Goal: Book appointment/travel/reservation

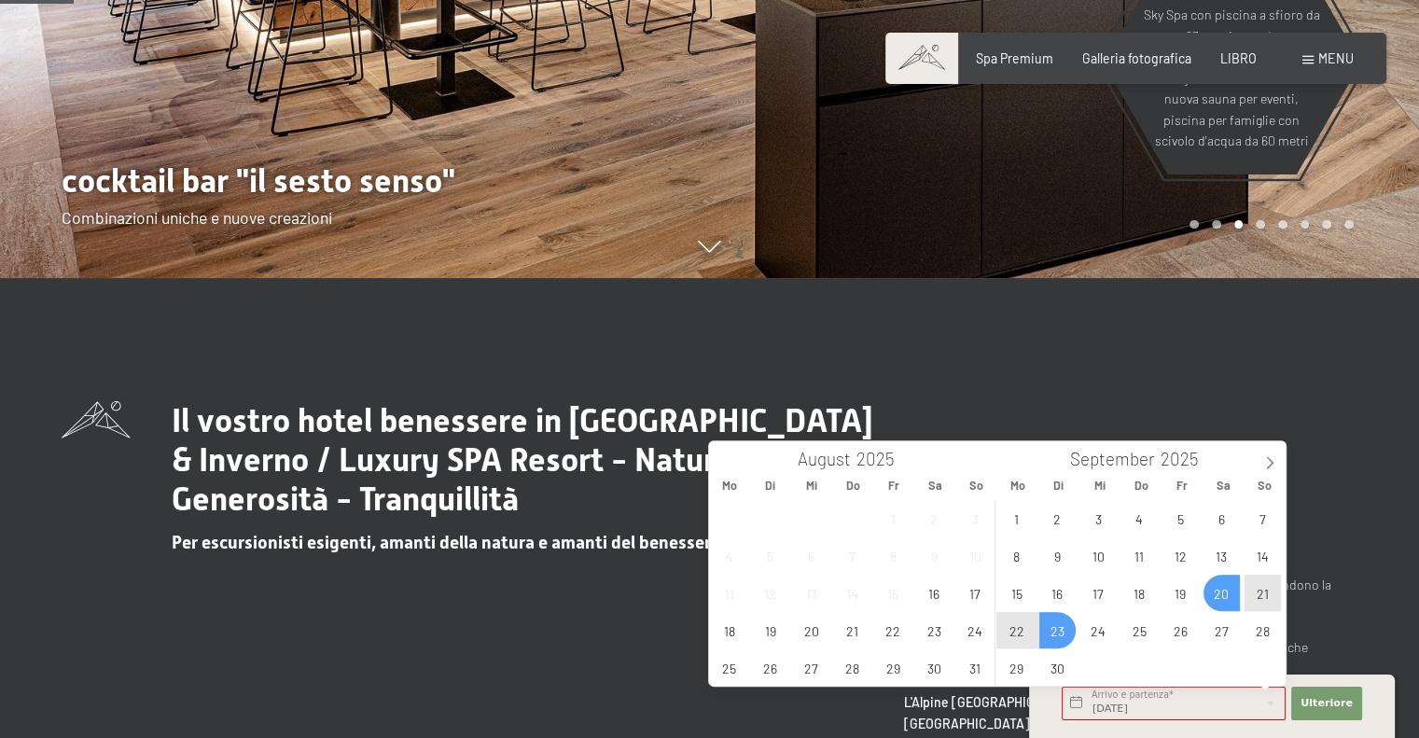
click at [1057, 630] on span "23" at bounding box center [1058, 630] width 36 height 36
type input "Sa. 20.09.2025 - Di. 23.09.2025"
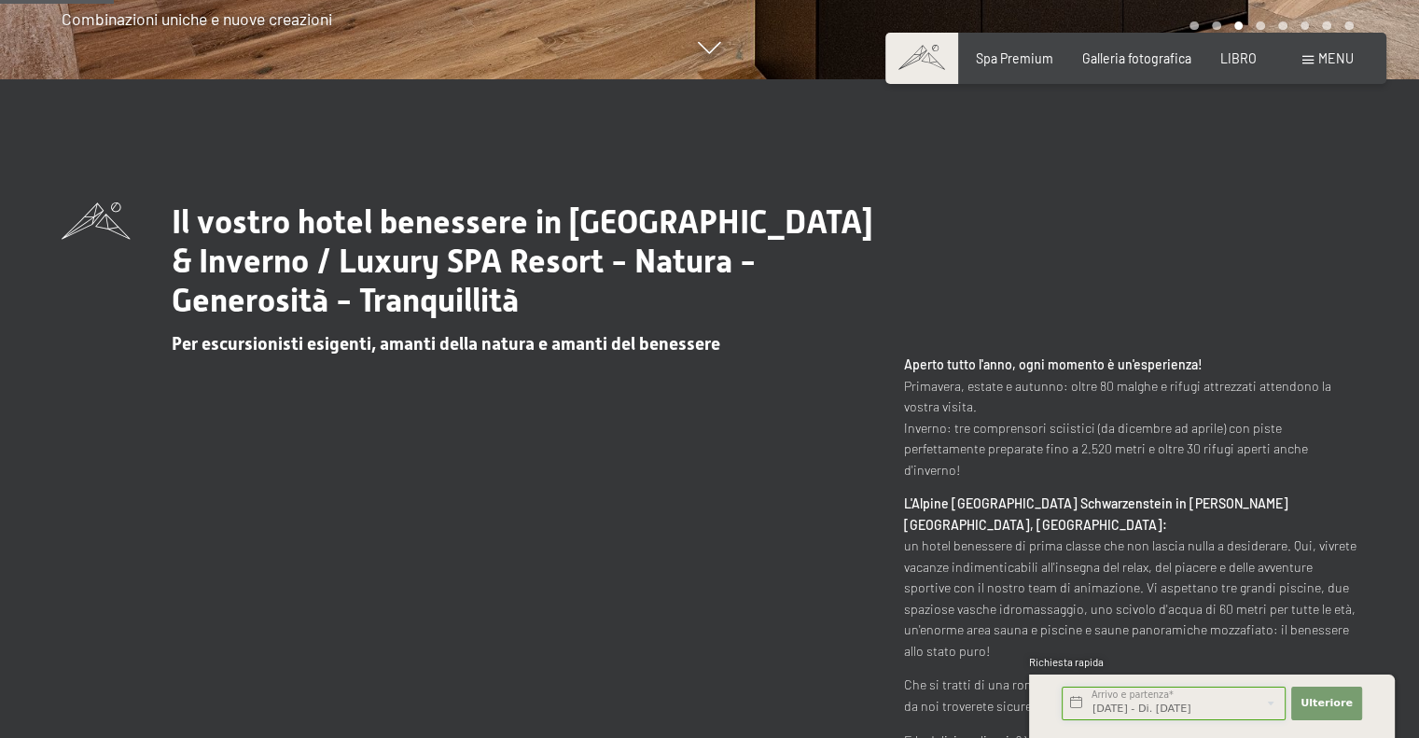
scroll to position [709, 0]
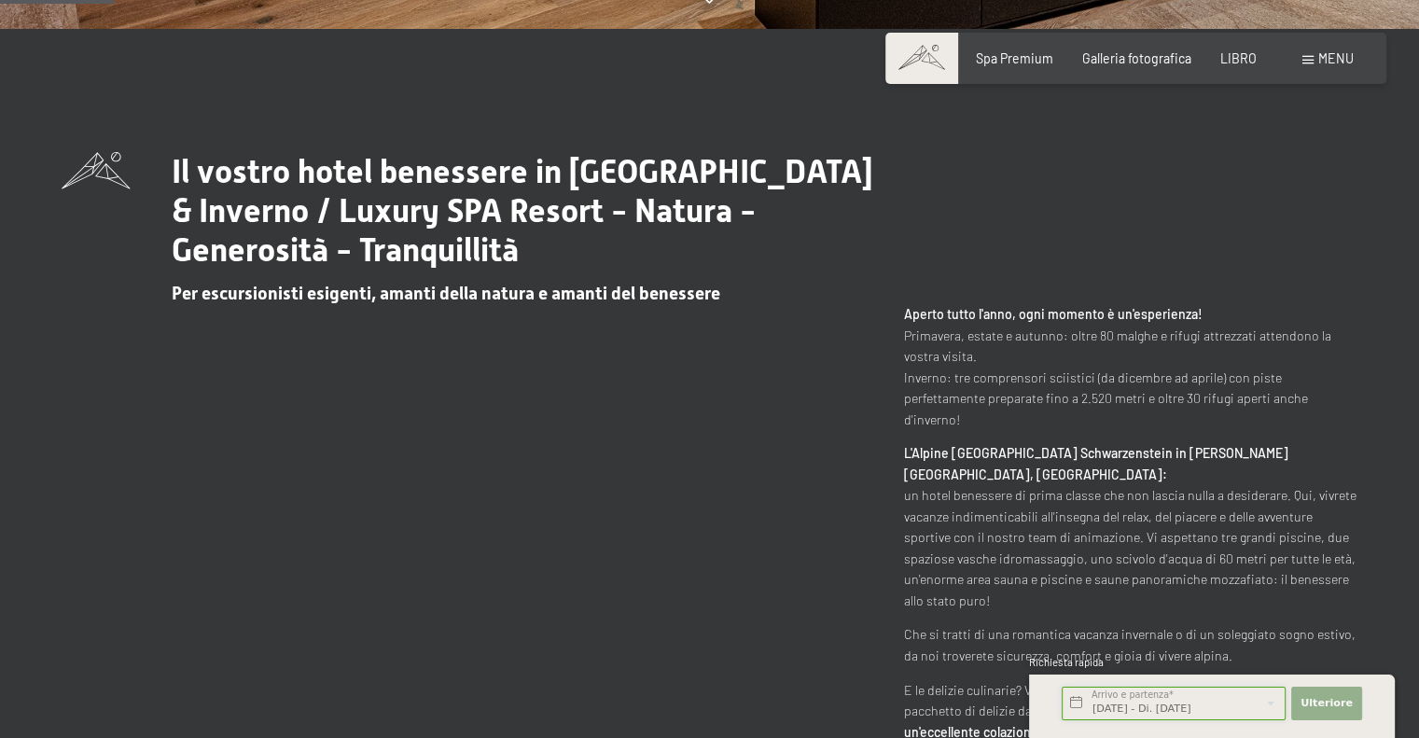
click button "Ulteriore Nascondi i campi dell'indirizzo" at bounding box center [1327, 704] width 71 height 34
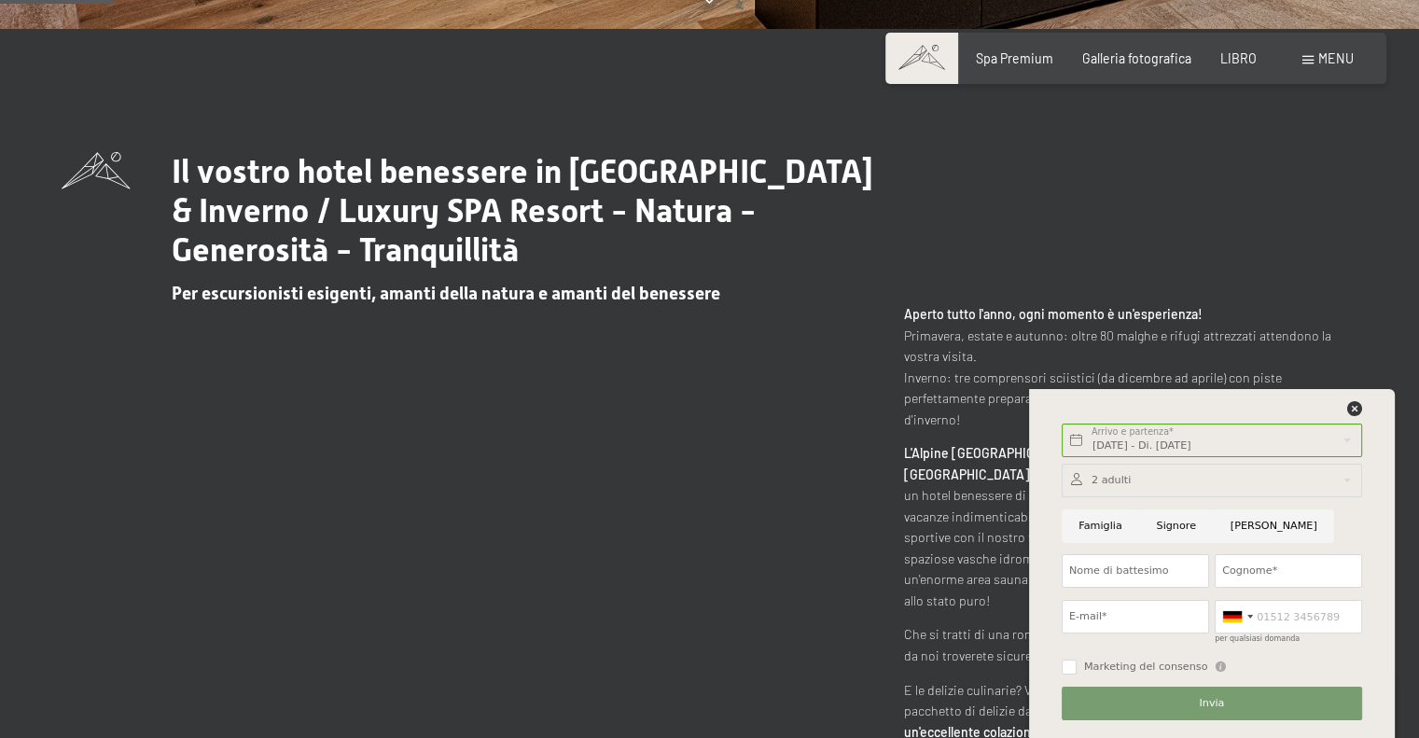
click at [1226, 402] on div at bounding box center [1212, 412] width 306 height 23
click at [1099, 521] on input "Famiglia" at bounding box center [1100, 527] width 77 height 34
radio input "true"
click at [1114, 477] on div at bounding box center [1212, 481] width 300 height 34
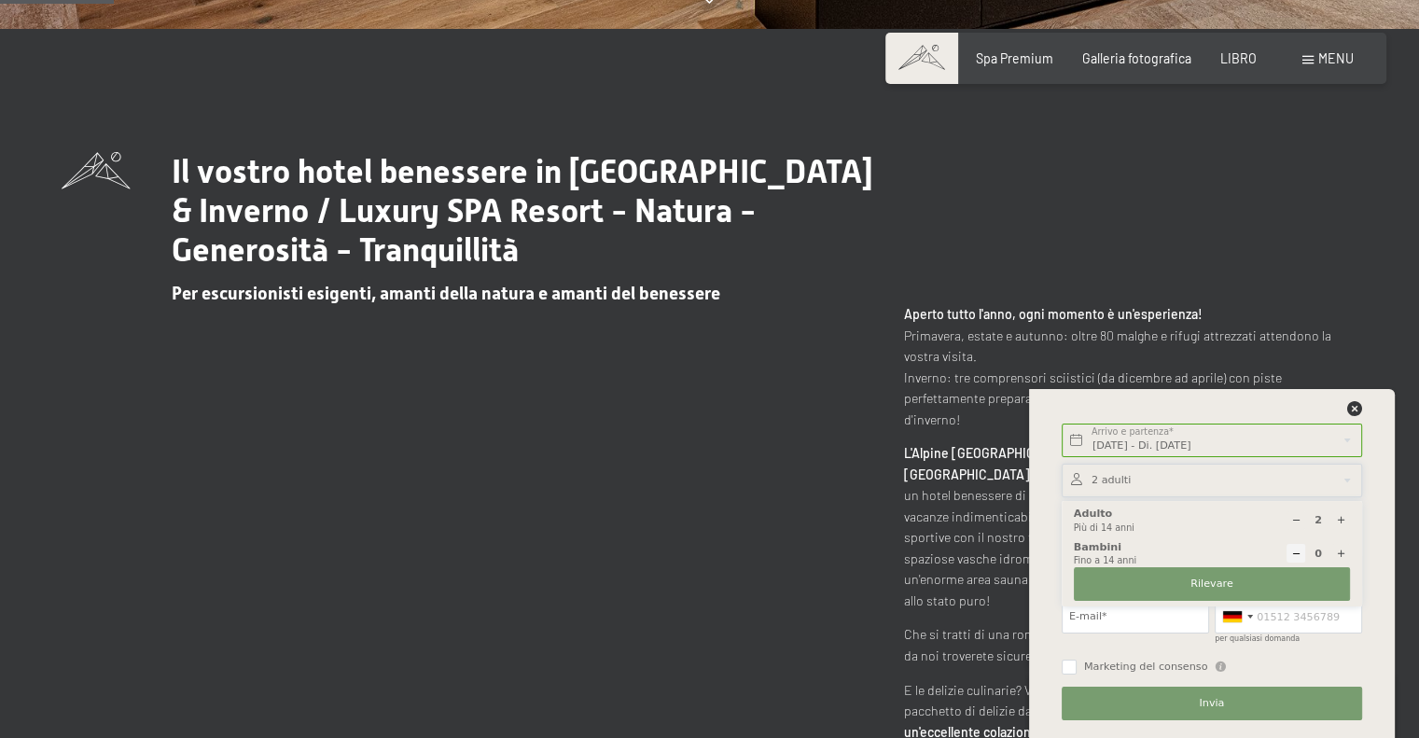
click at [1344, 523] on icon at bounding box center [1341, 520] width 10 height 10
type input "3"
click at [1251, 617] on div at bounding box center [1251, 617] width 6 height 4
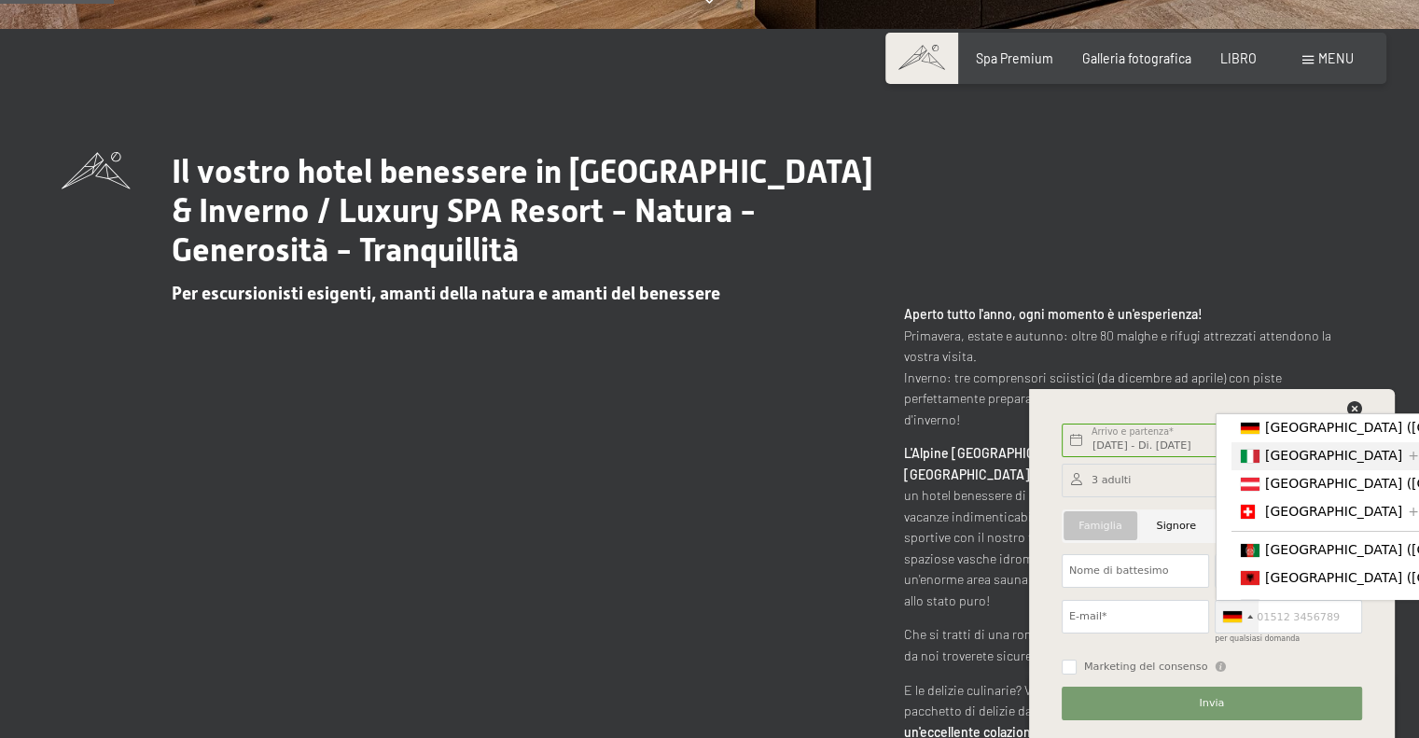
click at [1247, 462] on div "Elenco dei paesi" at bounding box center [1250, 456] width 19 height 13
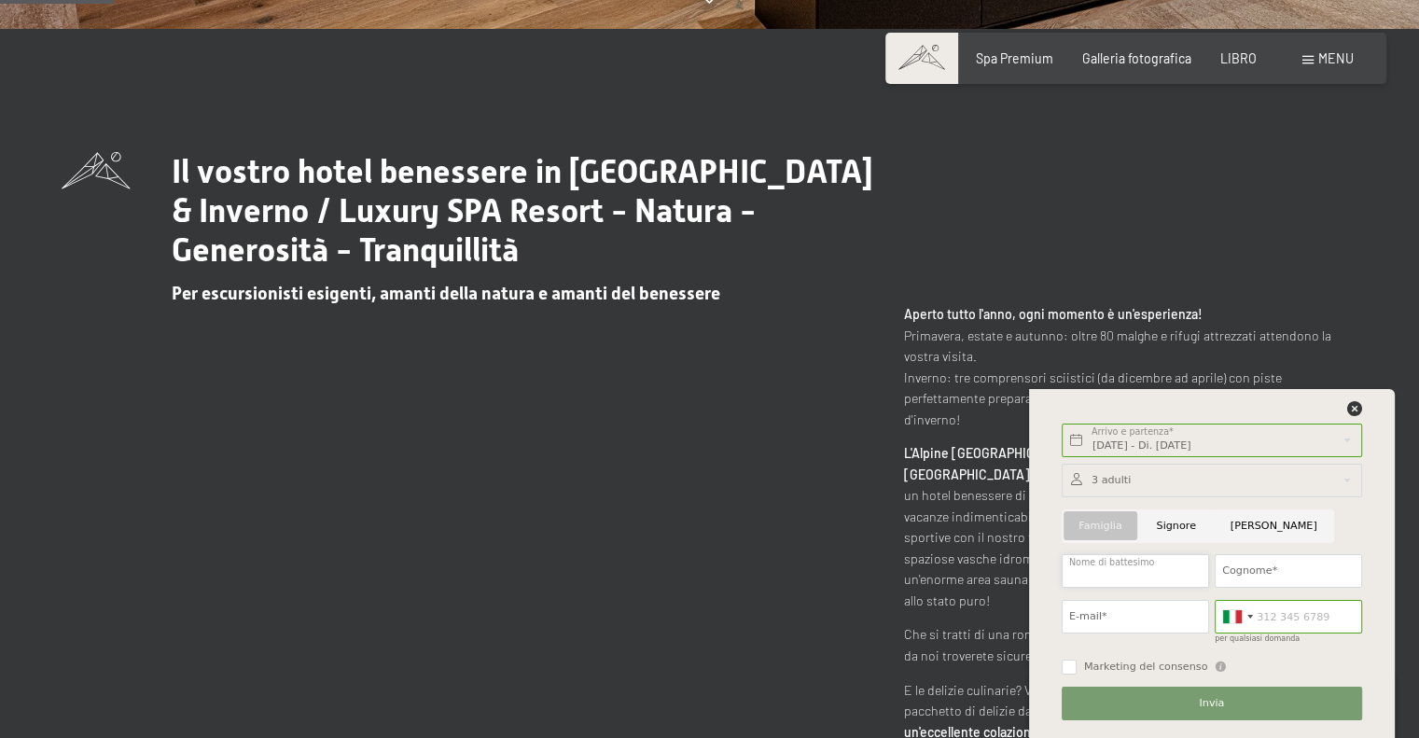
click at [1090, 578] on input "Nome di battesimo" at bounding box center [1135, 571] width 147 height 34
type input "PIRONDINI"
type input "SONIA"
type input "sonia.pirondini@gmail.com"
type input "3356001545"
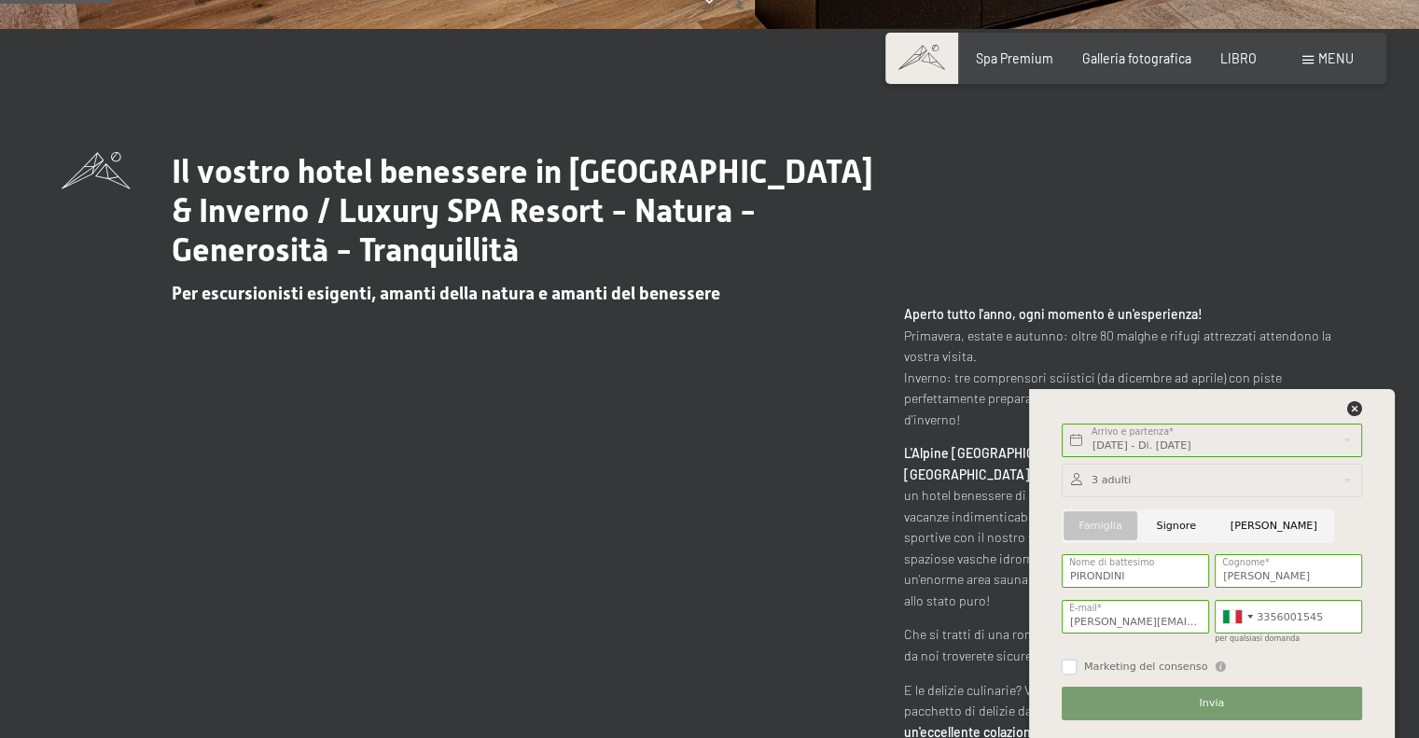
click at [1070, 672] on input "Marketing del consenso" at bounding box center [1069, 667] width 15 height 15
checkbox input "true"
click at [1187, 702] on button "Invia" at bounding box center [1212, 704] width 300 height 34
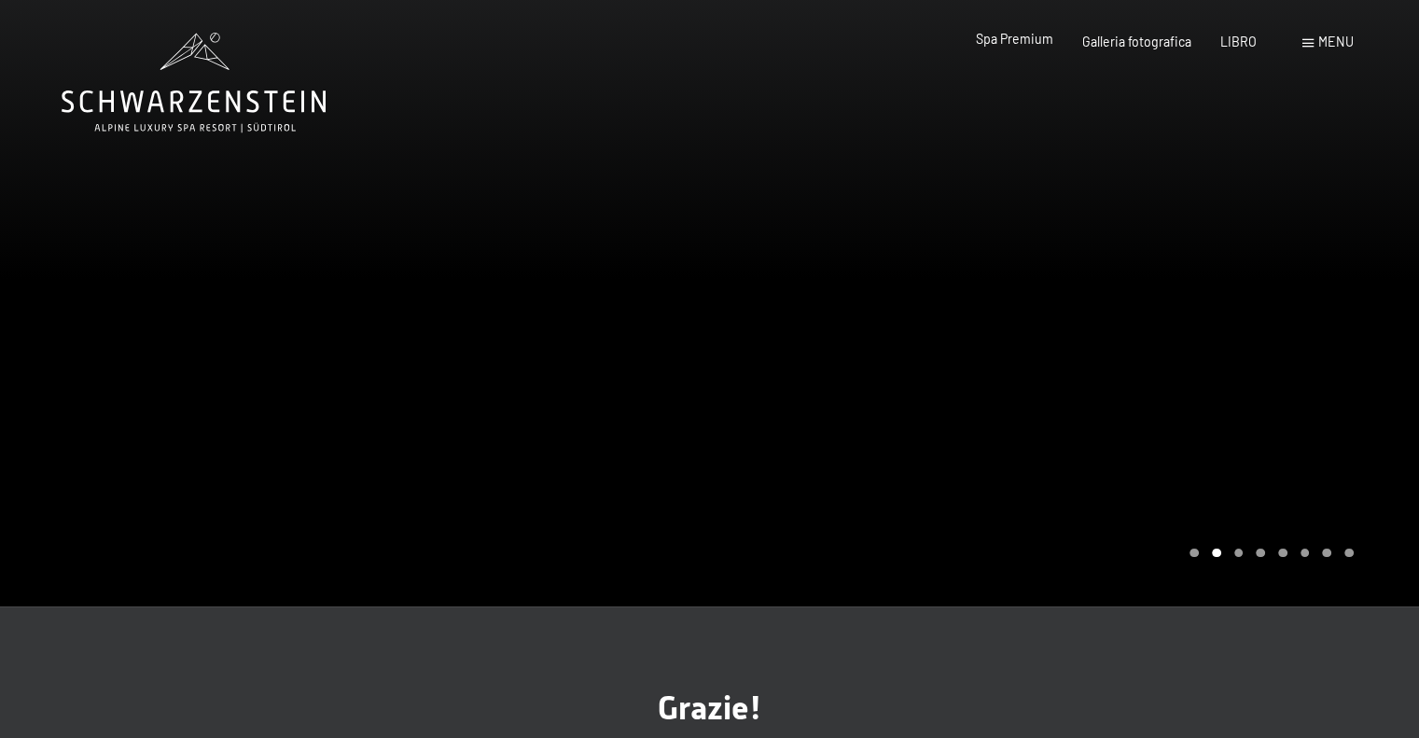
click at [1018, 44] on font "Spa Premium" at bounding box center [1014, 39] width 77 height 16
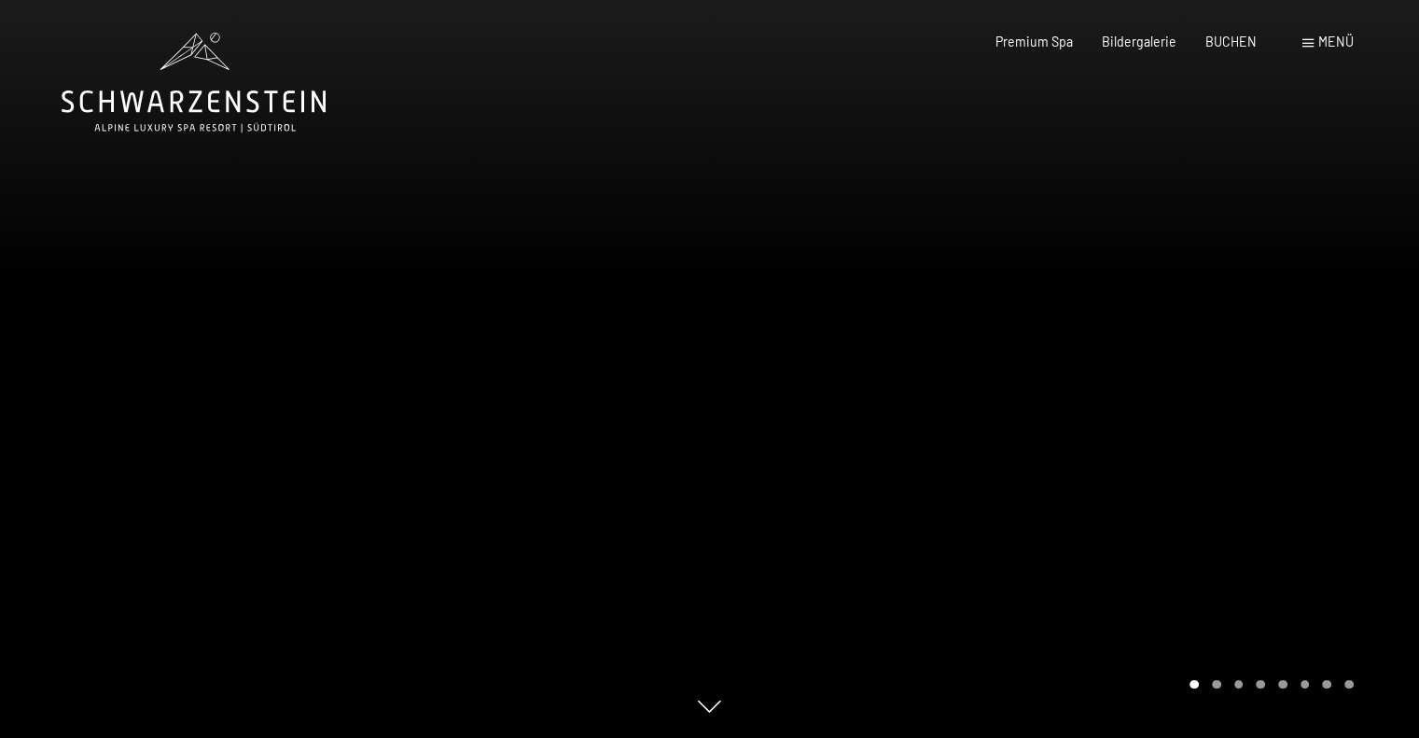
click at [1086, 458] on div at bounding box center [1065, 369] width 710 height 738
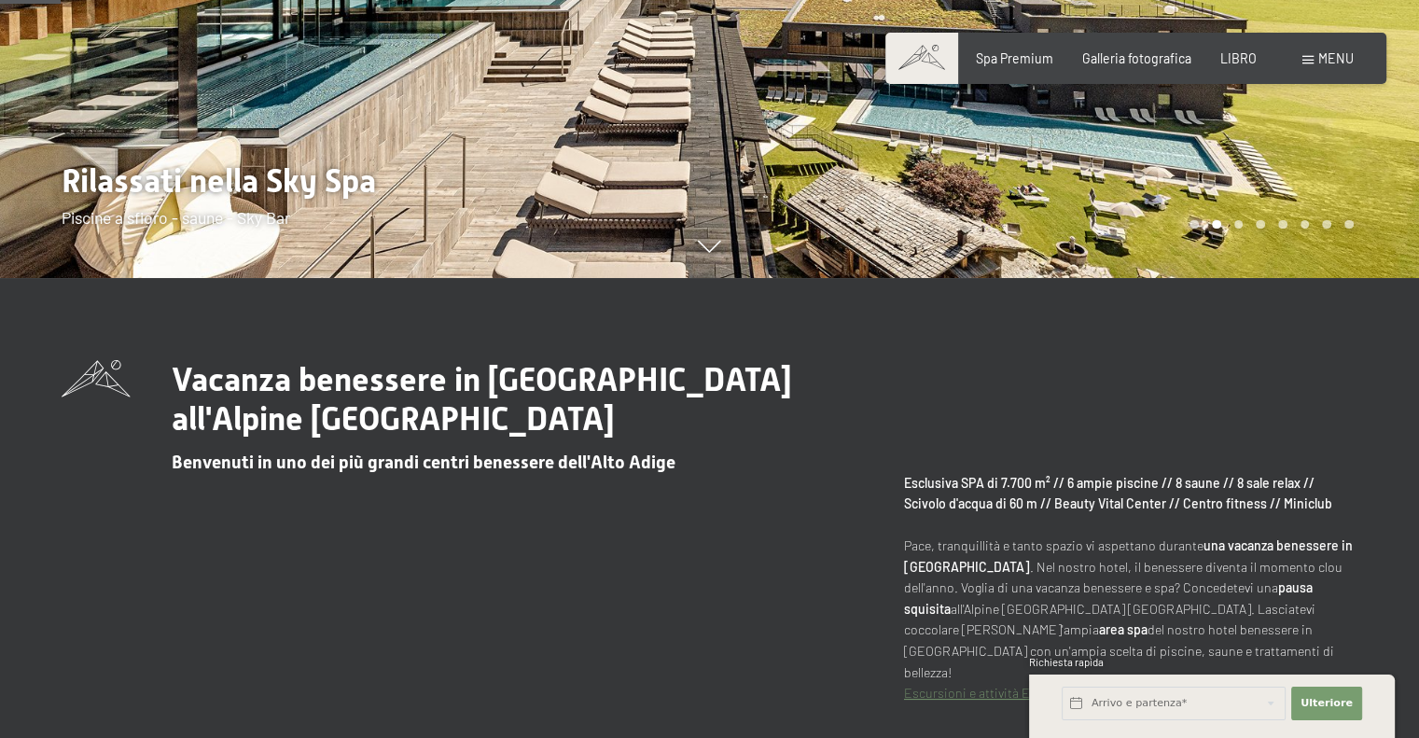
scroll to position [523, 0]
